Goal: Navigation & Orientation: Find specific page/section

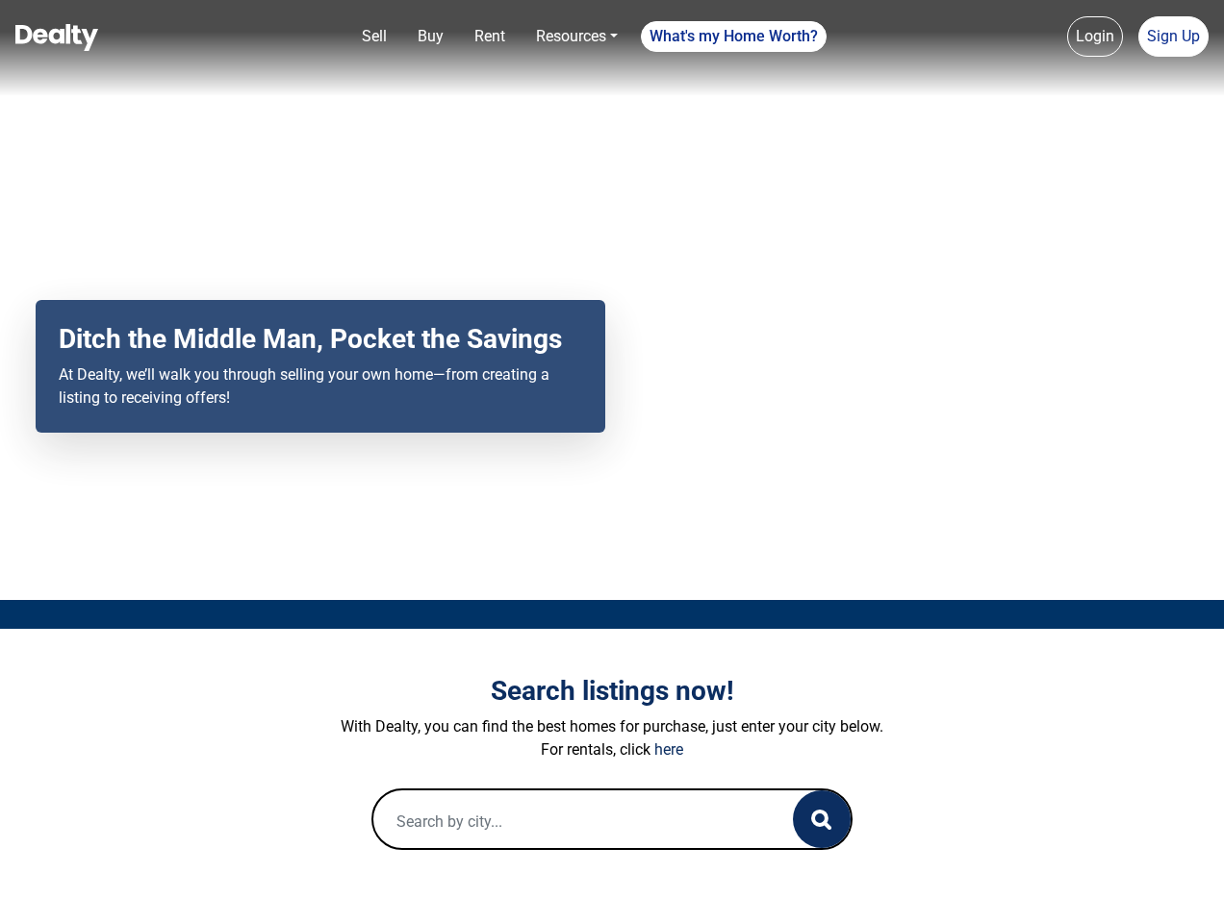
click at [612, 462] on div "Your browser does not support the video tag. Ditch the Middle Man, Pocket the S…" at bounding box center [612, 300] width 1224 height 600
click at [374, 37] on link "Sell" at bounding box center [374, 36] width 40 height 38
click at [430, 37] on link "Buy" at bounding box center [430, 36] width 41 height 38
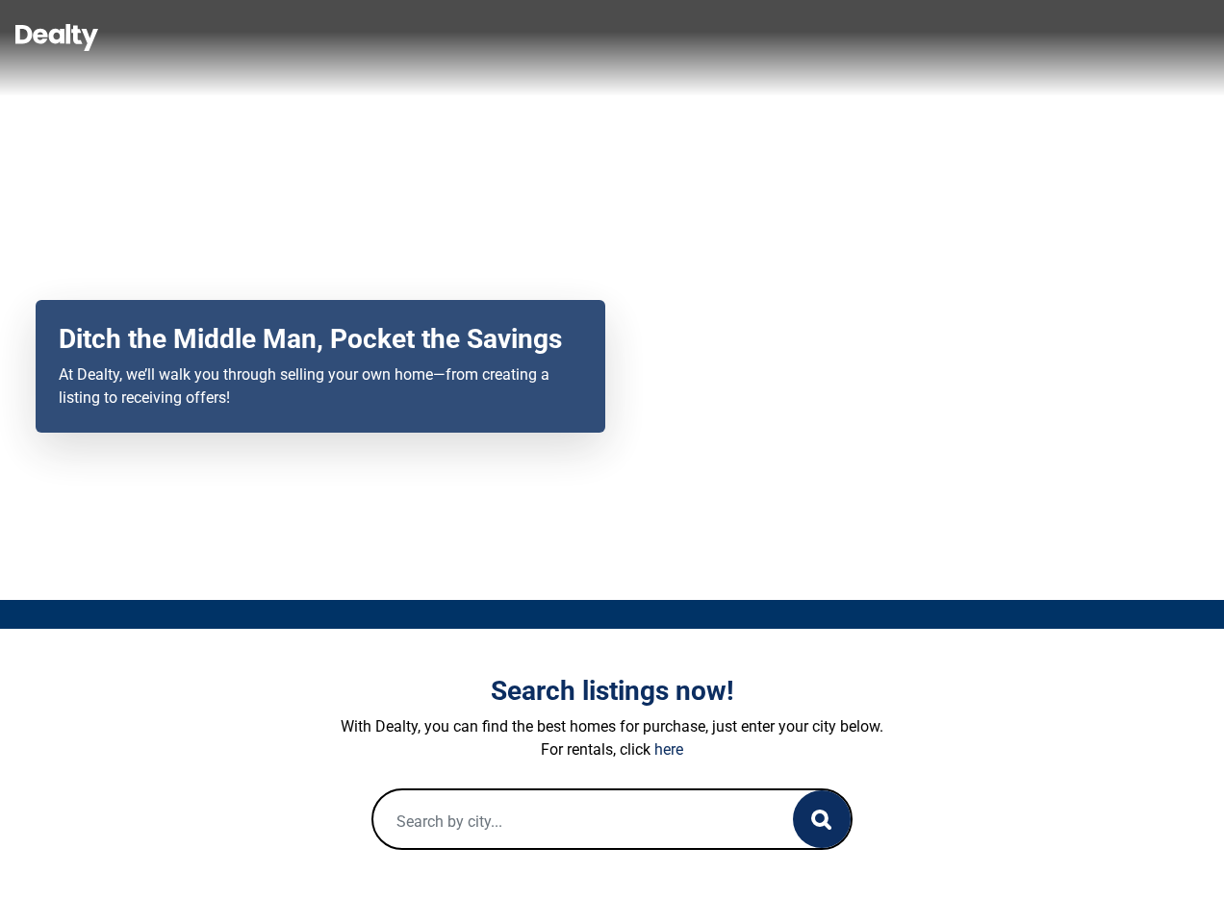
click at [490, 37] on link "Rent" at bounding box center [490, 36] width 46 height 38
click at [576, 37] on link "Resources" at bounding box center [576, 36] width 97 height 38
click at [734, 37] on link "What's my Home Worth?" at bounding box center [734, 36] width 186 height 31
click at [1095, 37] on link "Login" at bounding box center [1095, 36] width 56 height 40
click at [1173, 37] on link "Sign Up" at bounding box center [1173, 36] width 70 height 40
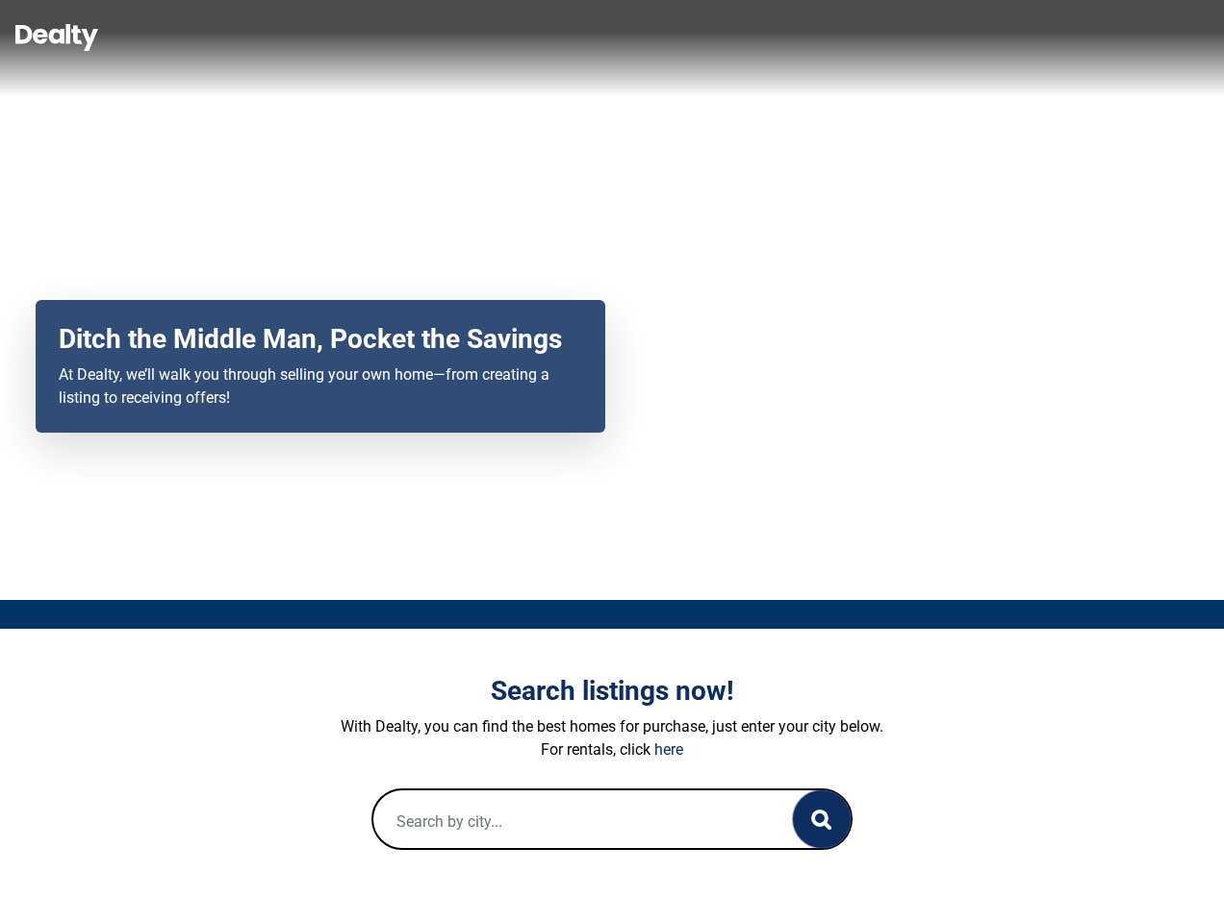
click at [822, 820] on icon "button" at bounding box center [821, 820] width 20 height 20
